Goal: Task Accomplishment & Management: Manage account settings

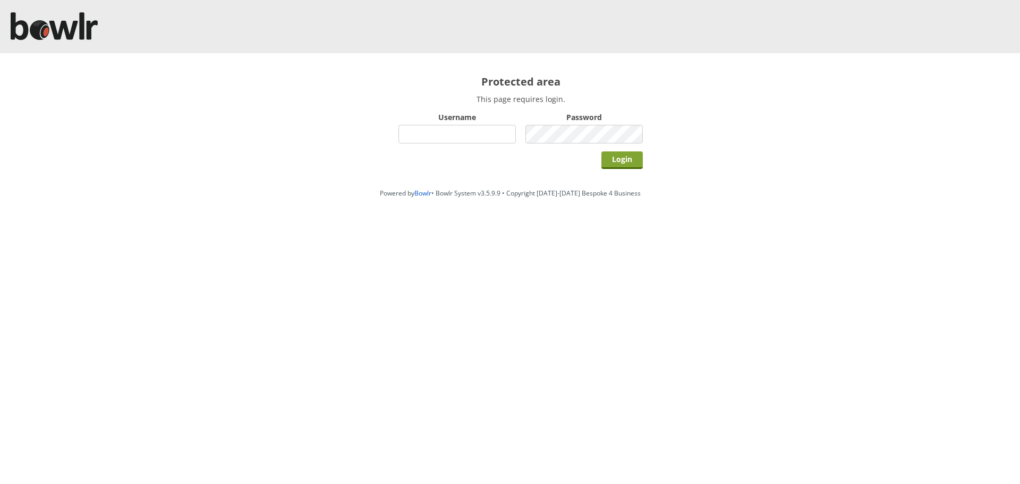
type input "hornseaindoorbowlsclub"
click at [632, 161] on input "Login" at bounding box center [622, 160] width 41 height 18
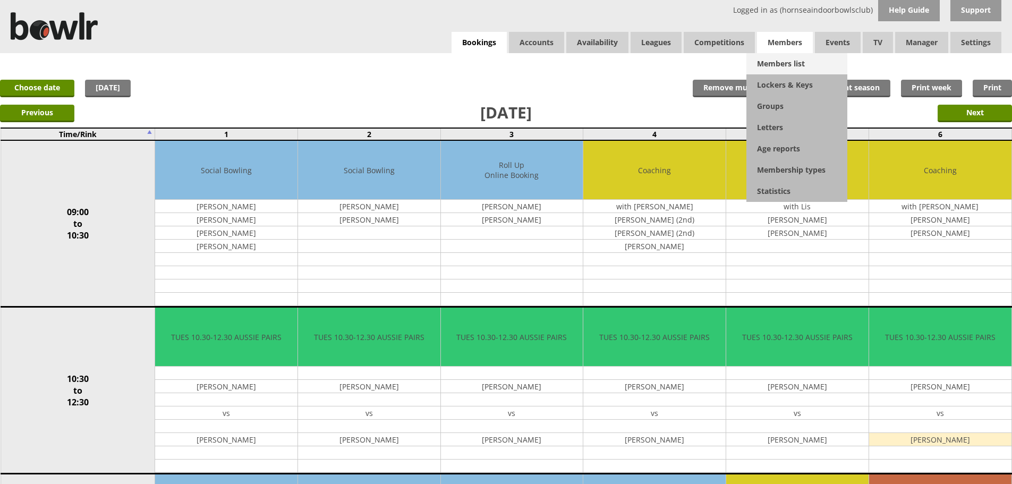
click at [774, 56] on link "Members list" at bounding box center [797, 63] width 101 height 21
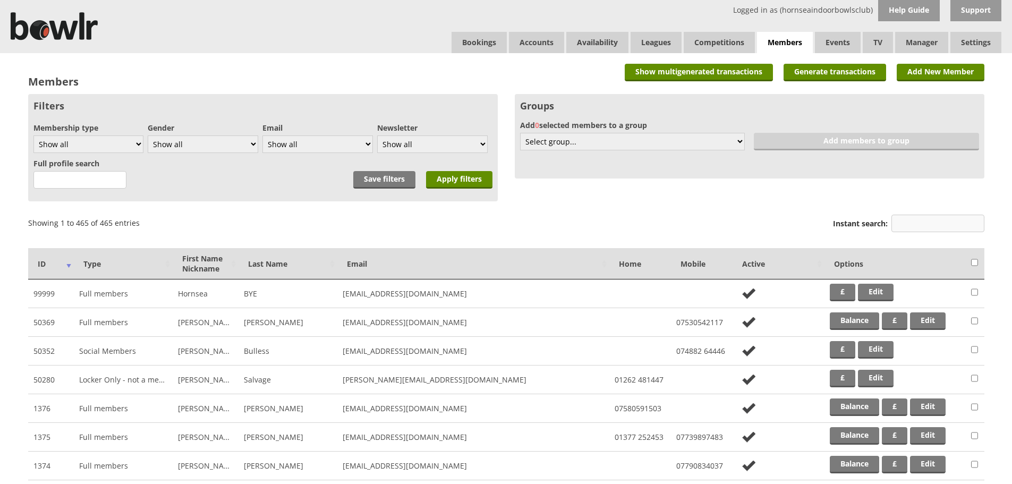
click at [902, 222] on input "Instant search:" at bounding box center [938, 224] width 93 height 18
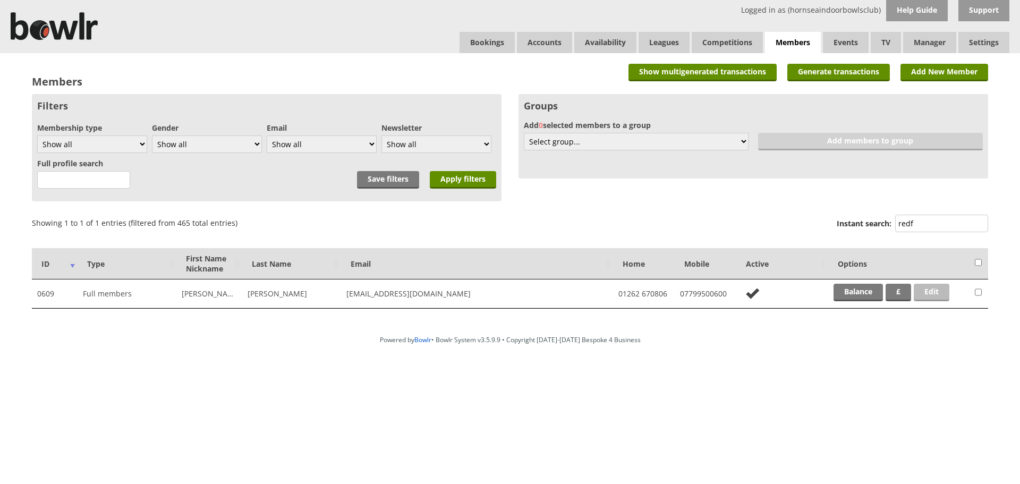
type input "redf"
click at [934, 291] on link "Edit" at bounding box center [932, 293] width 36 height 18
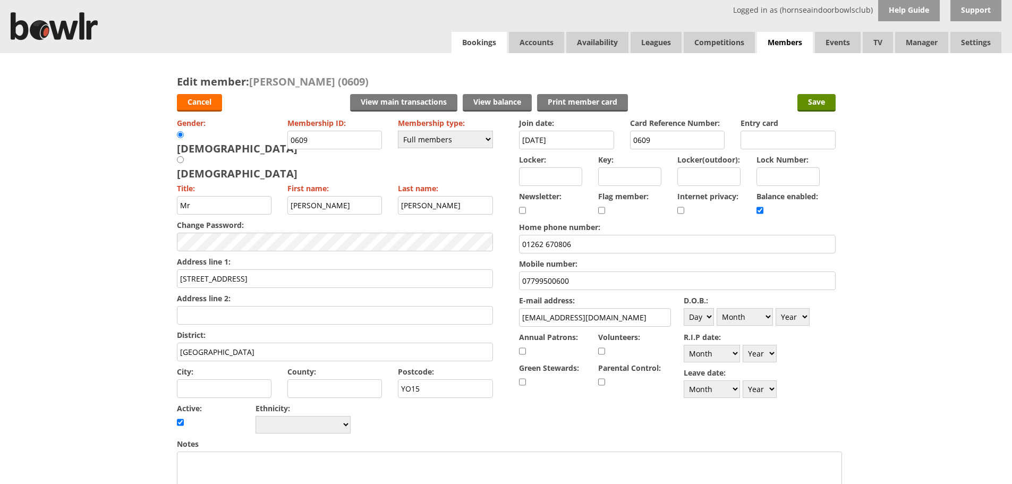
click at [457, 45] on link "Bookings" at bounding box center [479, 42] width 55 height 21
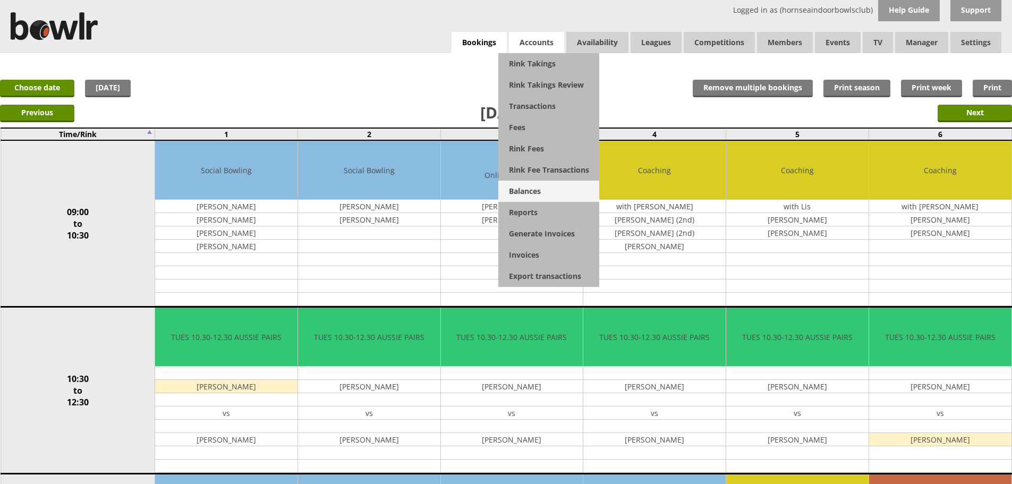
click at [535, 189] on link "Balances" at bounding box center [549, 191] width 101 height 21
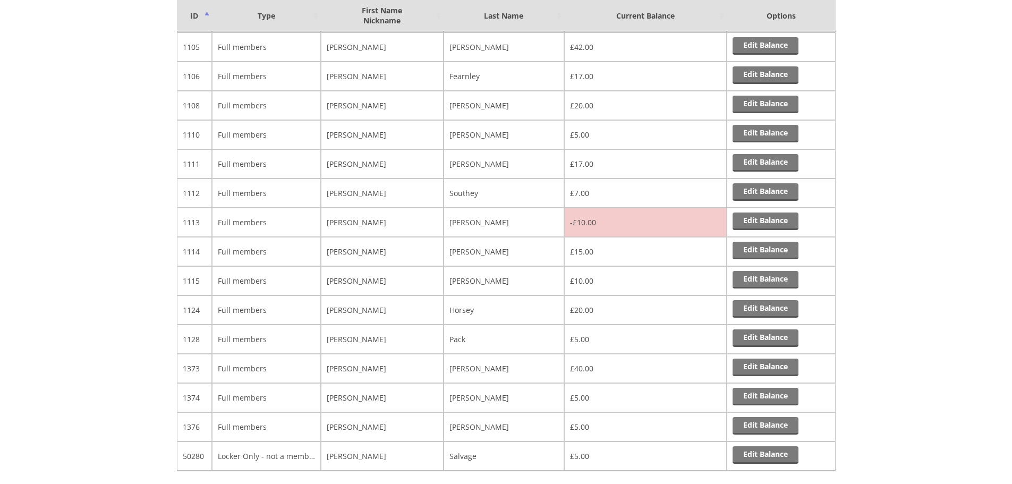
scroll to position [8435, 0]
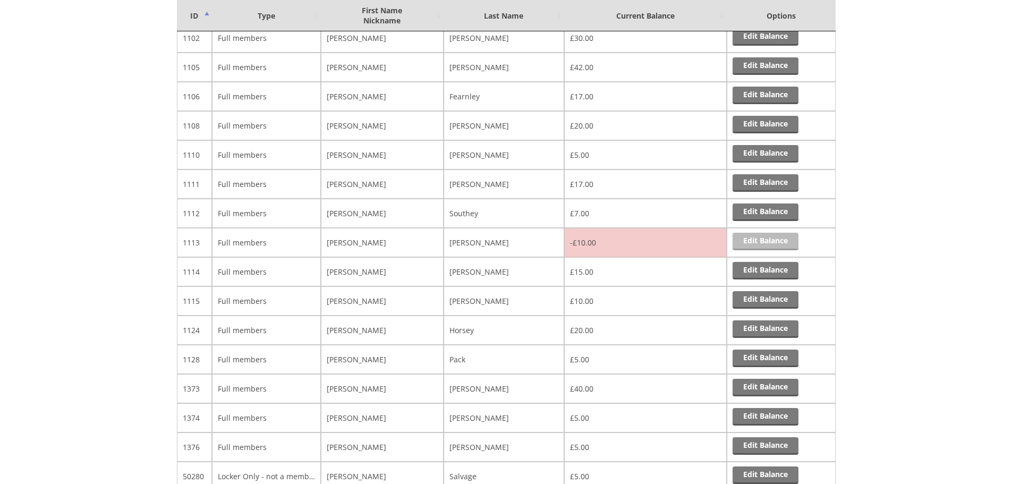
click at [749, 239] on link "Edit Balance" at bounding box center [766, 242] width 66 height 18
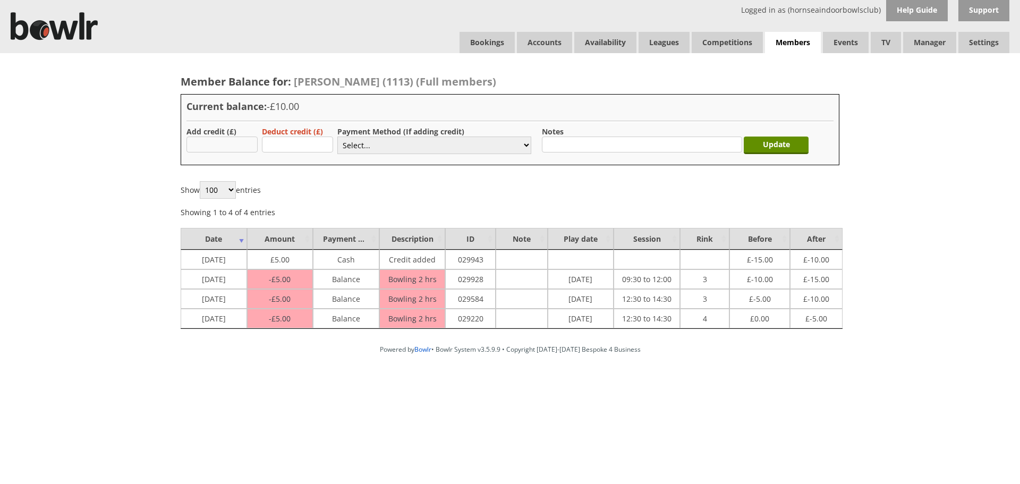
click at [217, 147] on input "text" at bounding box center [222, 145] width 71 height 16
type input "20.00"
click at [360, 142] on select "Select... Cash Card Cheque Bank Transfer Other Member Card Gift Voucher Balance" at bounding box center [434, 146] width 194 height 18
select select "1"
click at [337, 137] on select "Select... Cash Card Cheque Bank Transfer Other Member Card Gift Voucher Balance" at bounding box center [434, 146] width 194 height 18
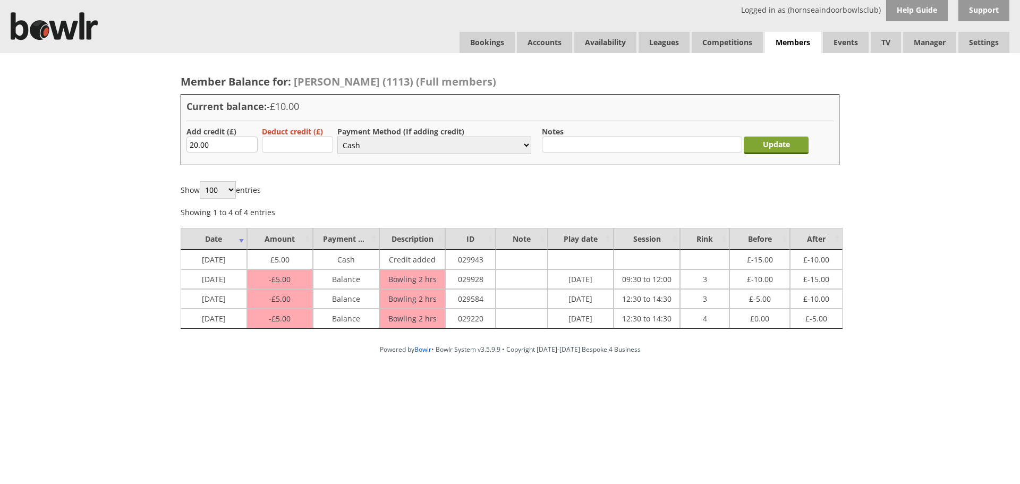
click at [805, 138] on input "Update" at bounding box center [776, 146] width 65 height 18
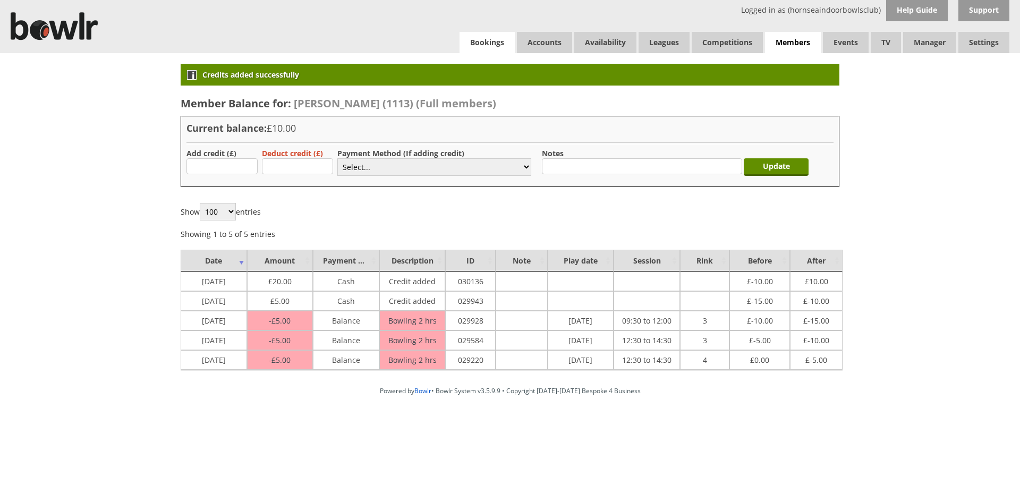
click at [485, 37] on link "Bookings" at bounding box center [487, 42] width 55 height 21
